Goal: Task Accomplishment & Management: Use online tool/utility

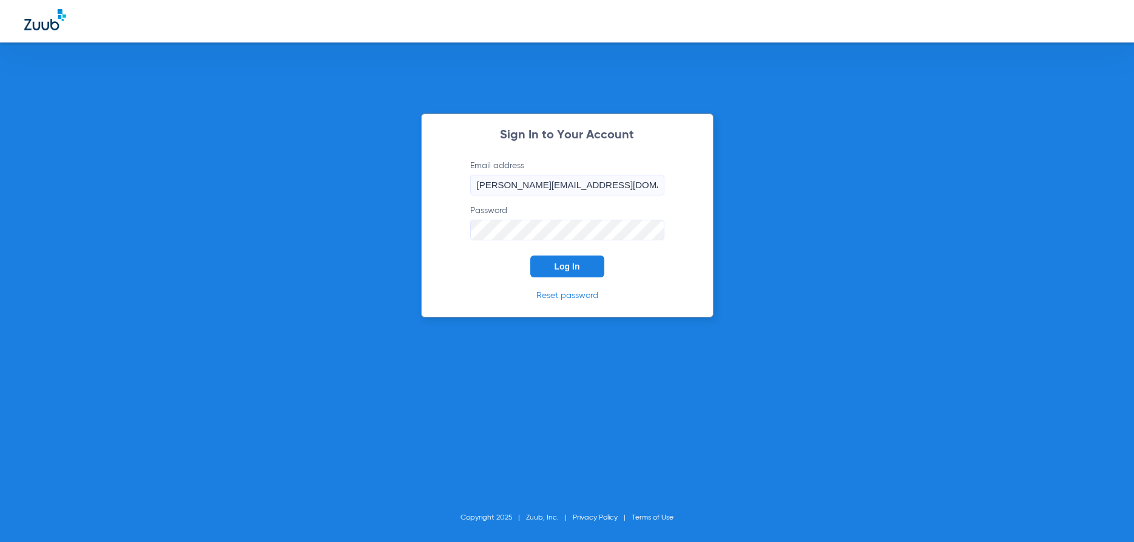
click at [550, 268] on button "Log In" at bounding box center [567, 266] width 74 height 22
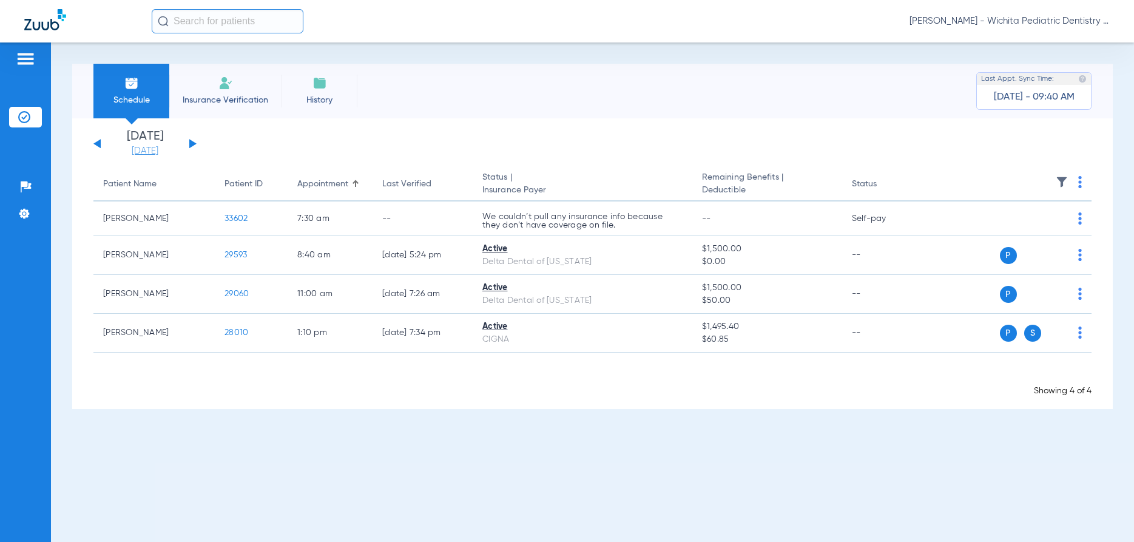
click at [150, 152] on link "[DATE]" at bounding box center [145, 151] width 73 height 12
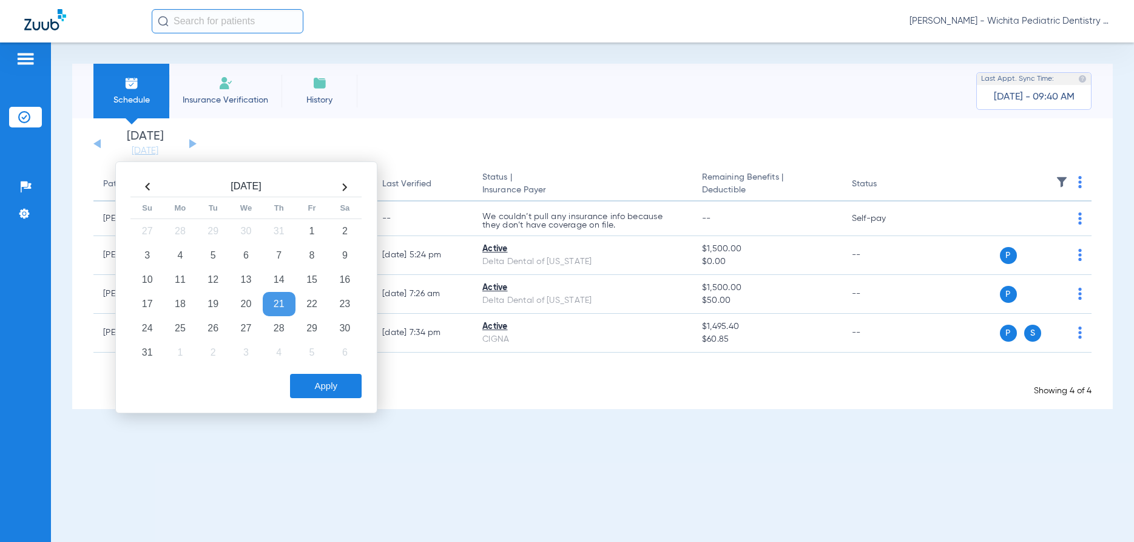
click at [342, 187] on th at bounding box center [344, 186] width 33 height 19
click at [183, 257] on td "8" at bounding box center [180, 255] width 33 height 24
click at [300, 384] on button "Apply" at bounding box center [326, 386] width 72 height 24
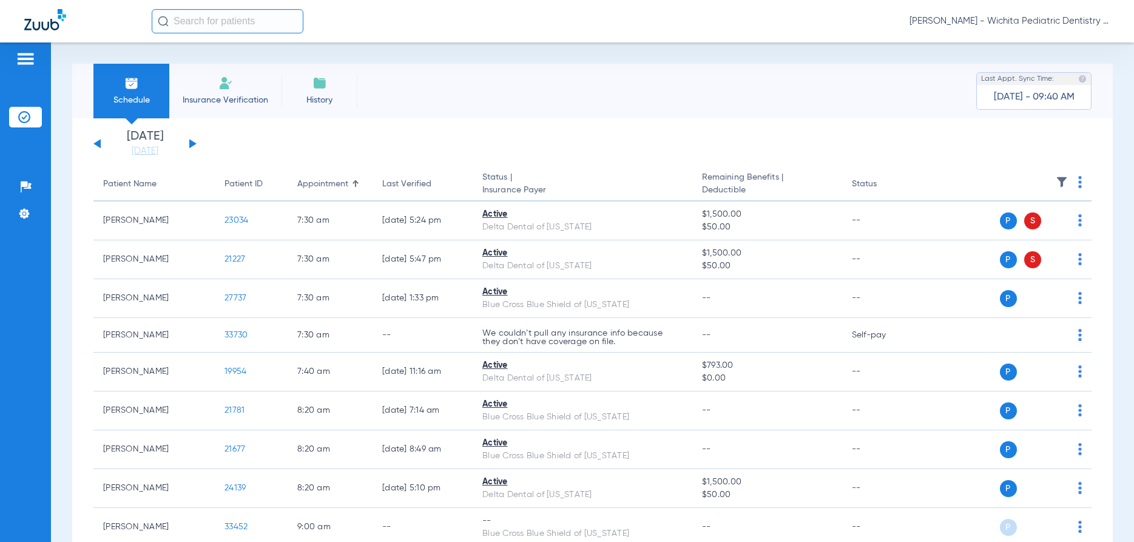
click at [1081, 183] on img at bounding box center [1080, 182] width 4 height 12
click at [1024, 228] on span "Verify All" at bounding box center [1034, 230] width 76 height 8
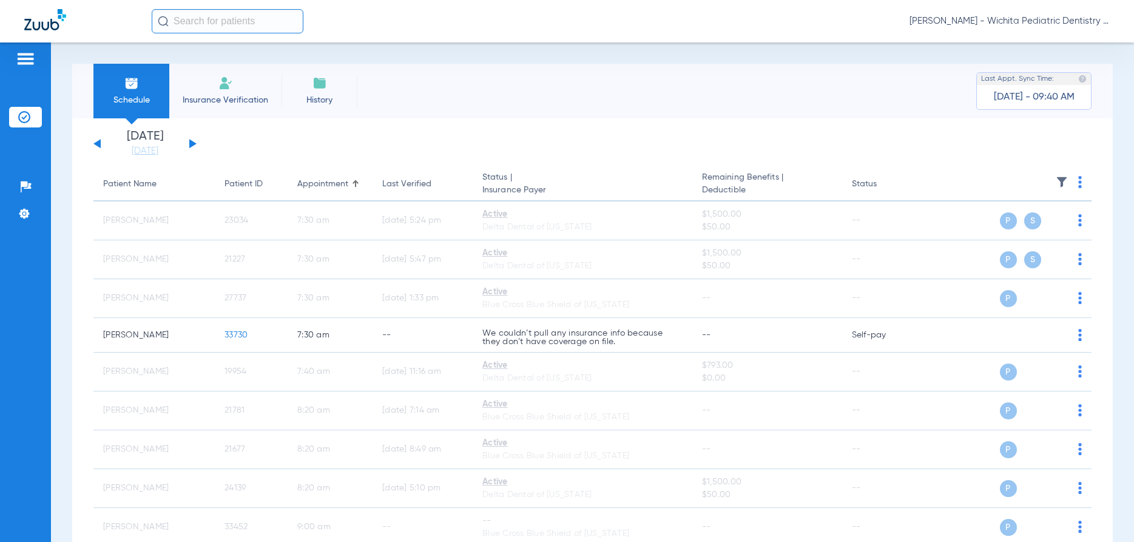
click at [188, 140] on div "[DATE] [DATE] [DATE] [DATE] [DATE] [DATE] [DATE] [DATE] [DATE] [DATE] [DATE] [D…" at bounding box center [144, 143] width 103 height 27
click at [191, 143] on button at bounding box center [192, 143] width 7 height 9
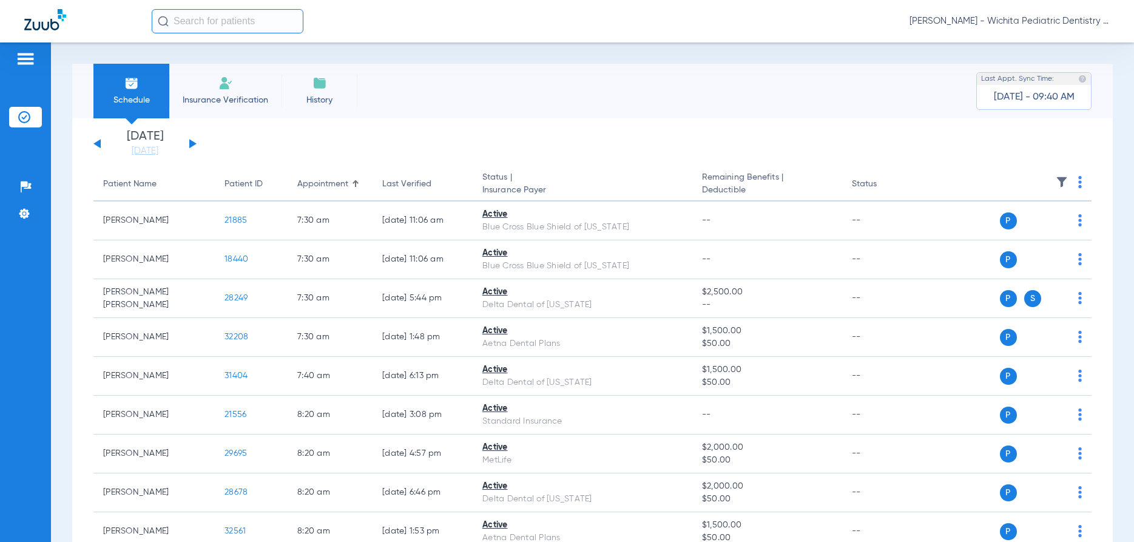
click at [1081, 183] on img at bounding box center [1080, 182] width 4 height 12
click at [1032, 228] on span "Verify All" at bounding box center [1034, 230] width 76 height 8
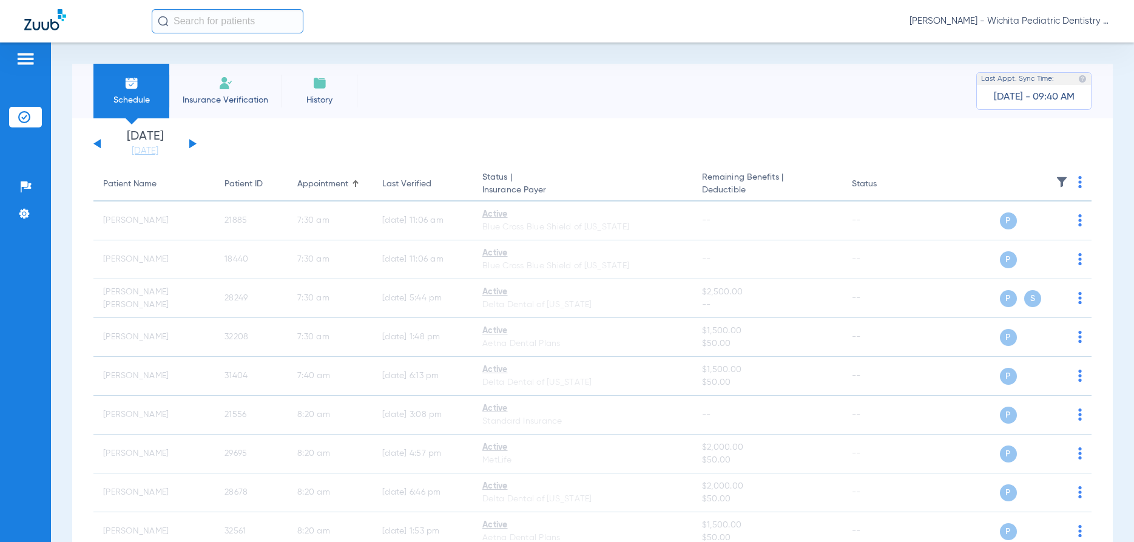
click at [192, 143] on button at bounding box center [192, 143] width 7 height 9
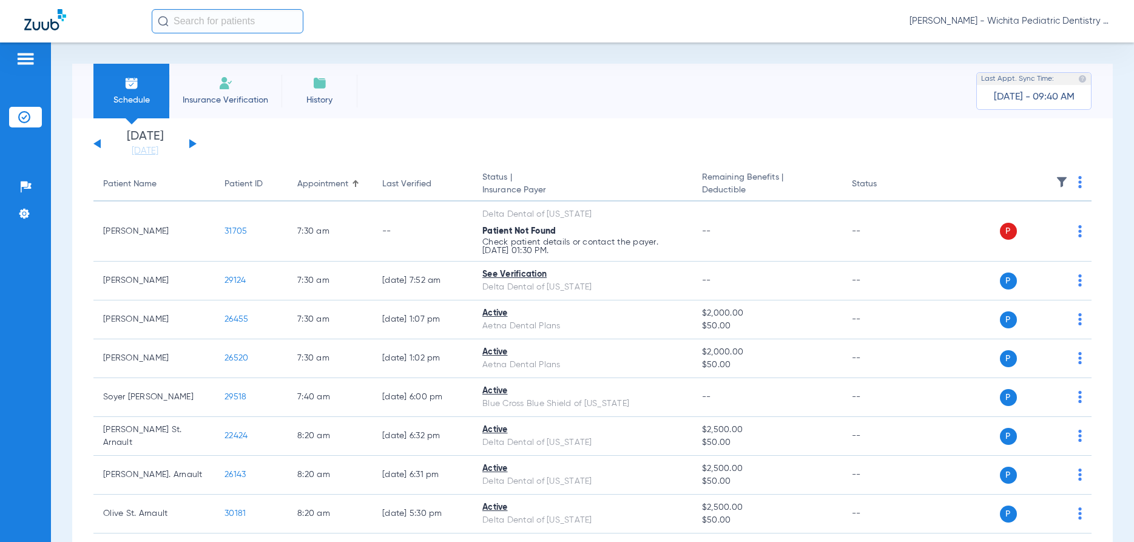
click at [1082, 181] on th at bounding box center [1007, 184] width 167 height 34
click at [1080, 184] on img at bounding box center [1080, 182] width 4 height 12
click at [1032, 228] on span "Verify All" at bounding box center [1034, 230] width 76 height 8
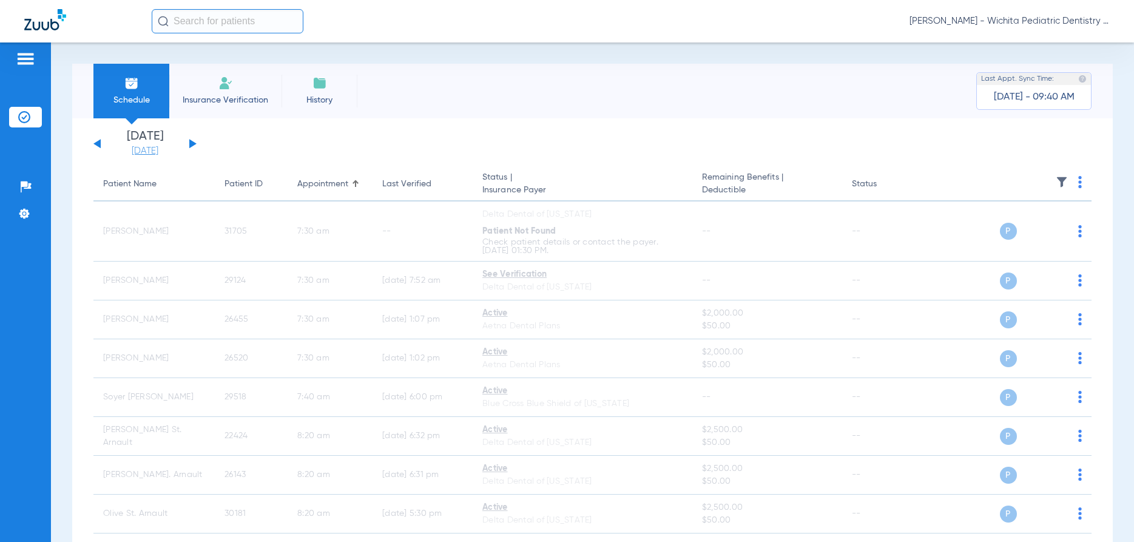
click at [159, 149] on link "[DATE]" at bounding box center [145, 151] width 73 height 12
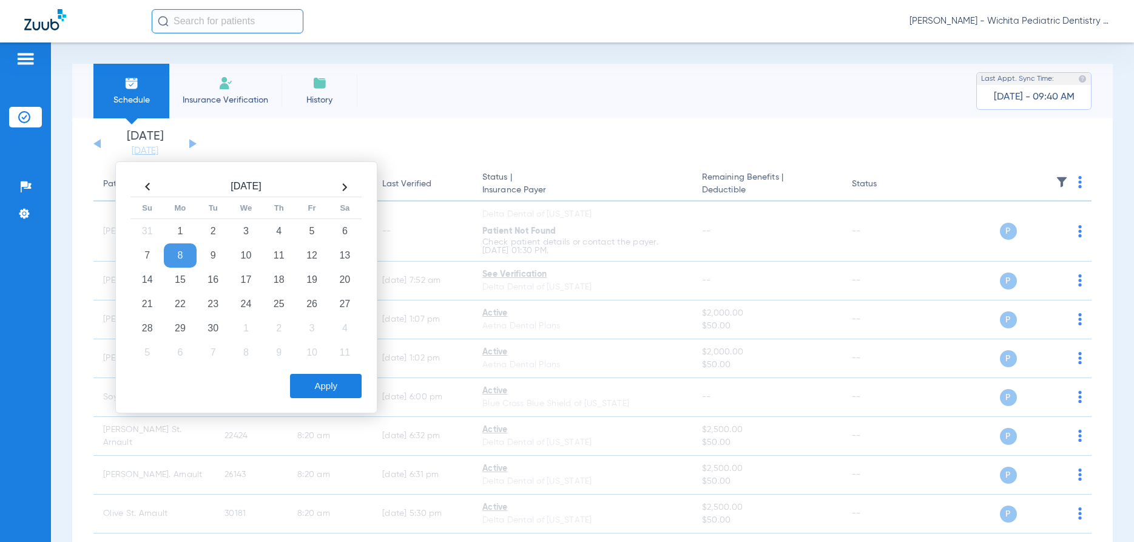
click at [179, 253] on td "8" at bounding box center [180, 255] width 33 height 24
click at [312, 385] on button "Apply" at bounding box center [326, 386] width 72 height 24
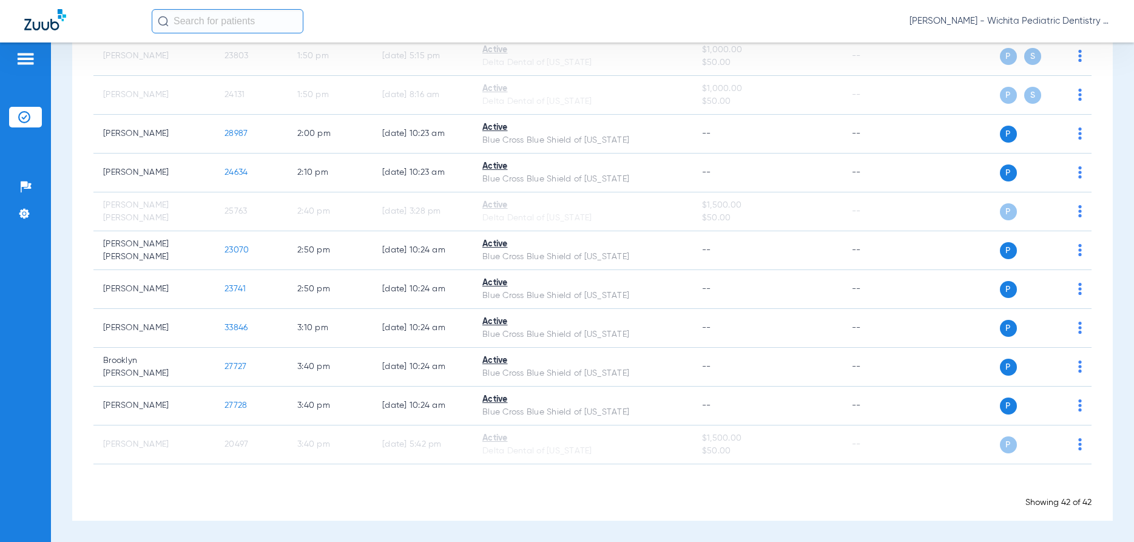
scroll to position [1327, 0]
